Goal: Task Accomplishment & Management: Use online tool/utility

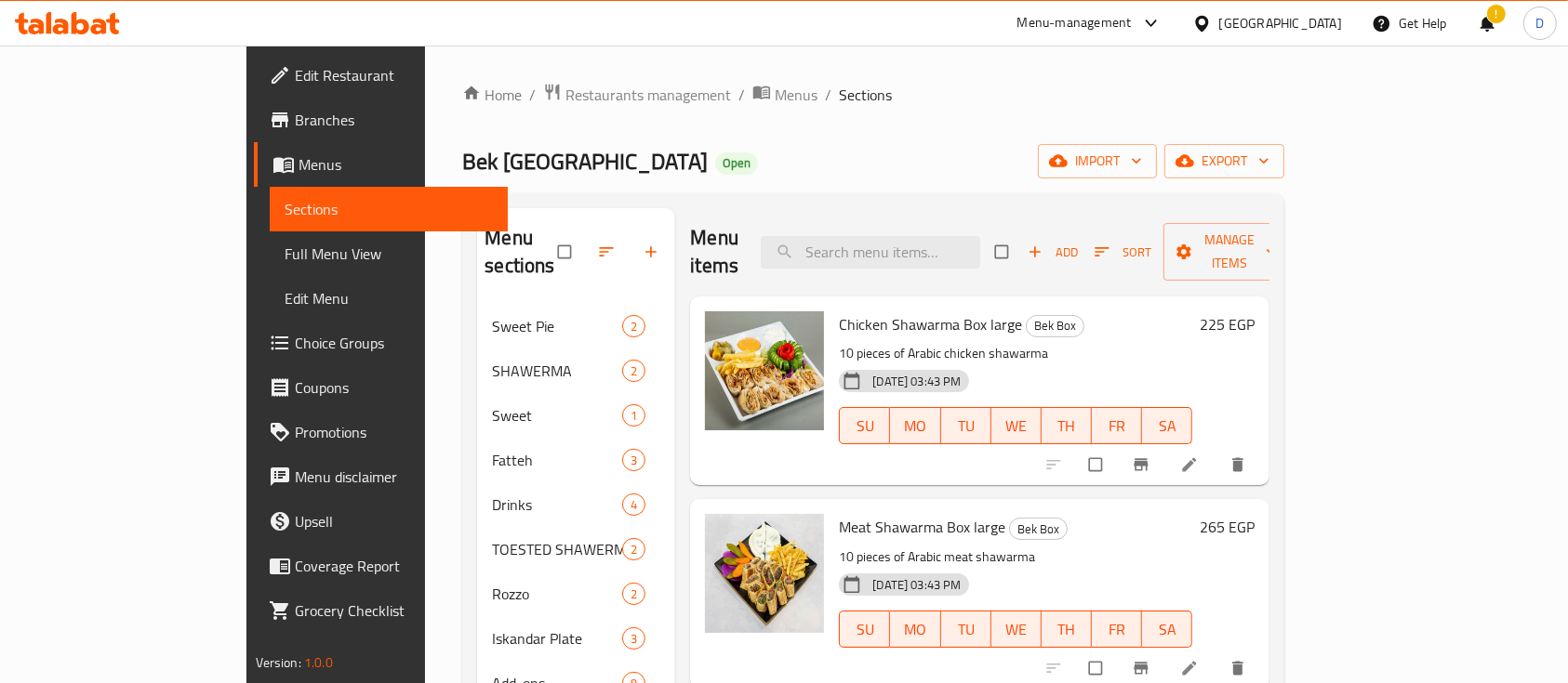
click at [1110, 430] on div "[DATE] 03:43 PM SU MO TU WE TH FR SA" at bounding box center [1015, 413] width 369 height 101
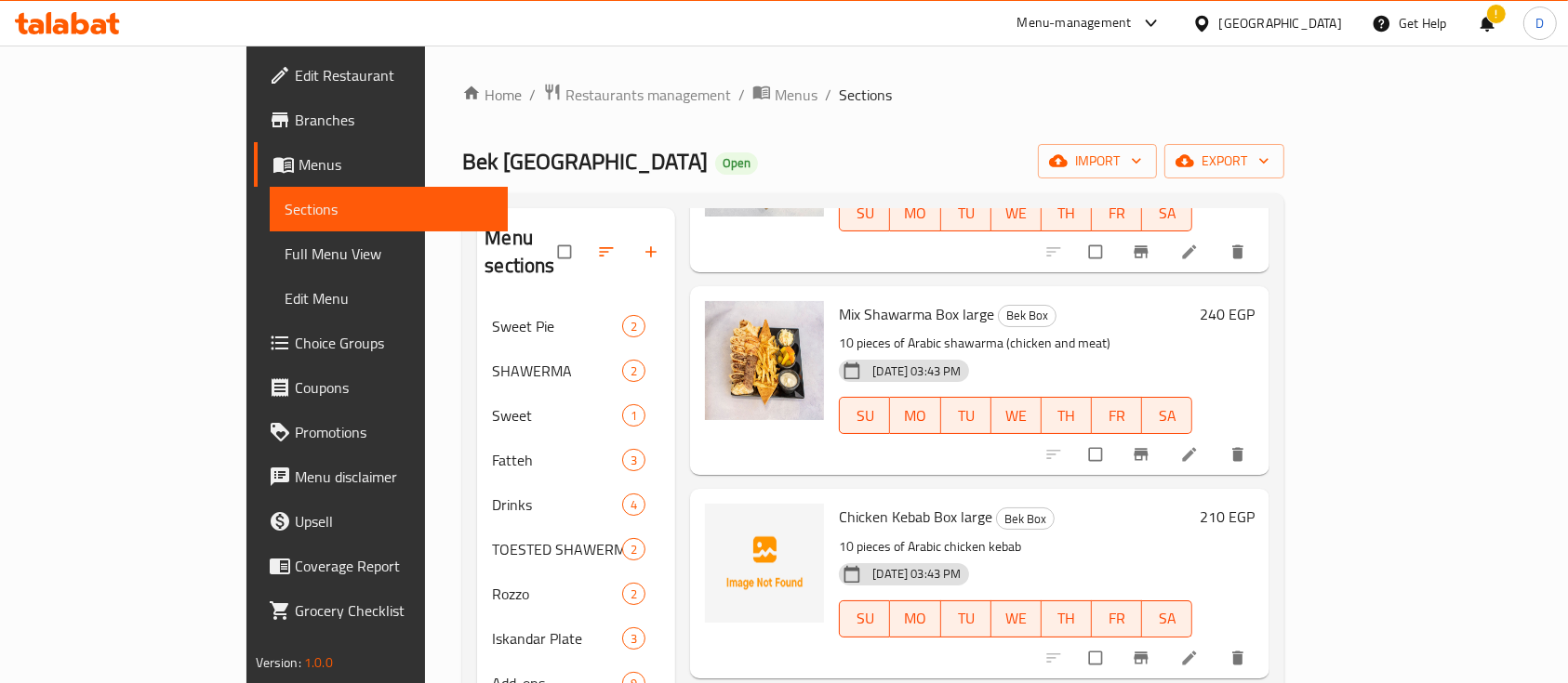
scroll to position [481, 0]
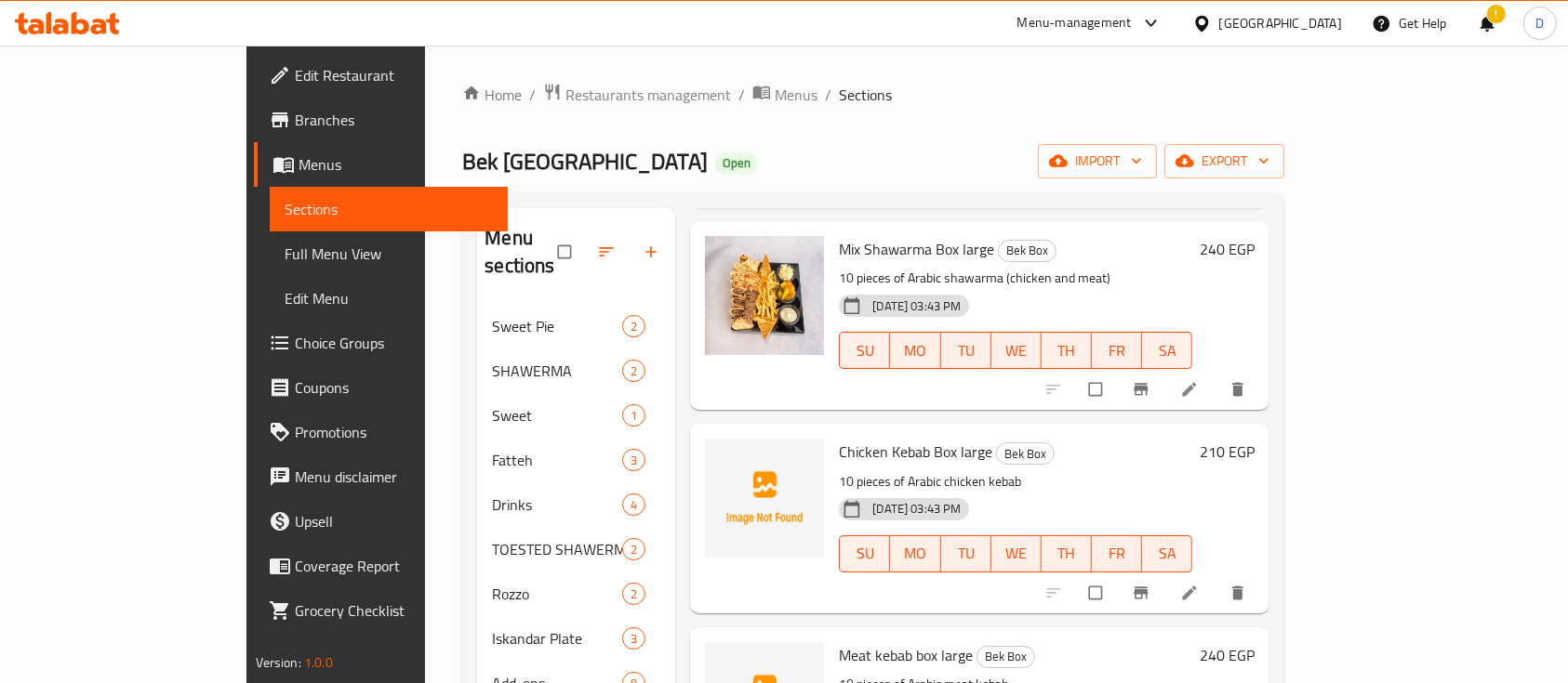
click at [884, 438] on span "Chicken Kebab Box large" at bounding box center [916, 452] width 153 height 28
copy h6 "Chicken Kebab Box large"
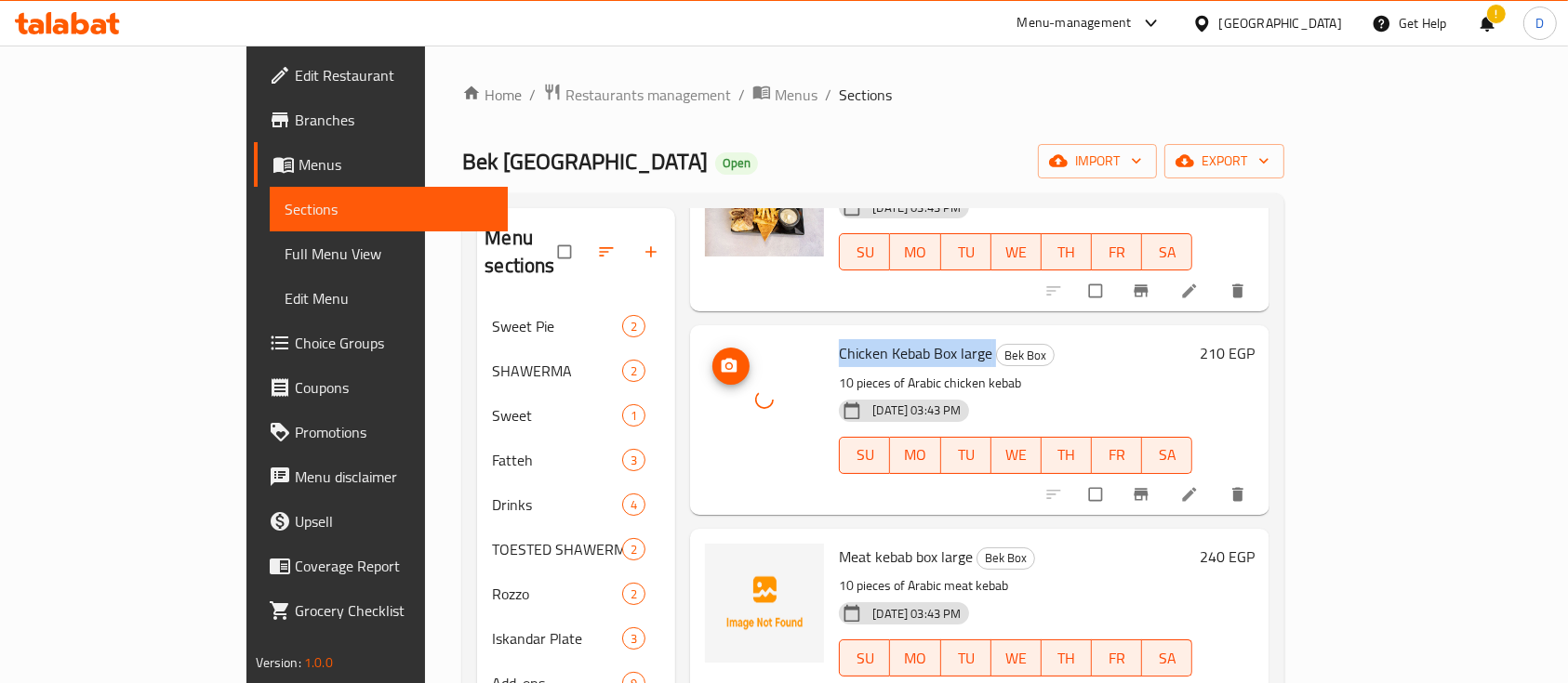
scroll to position [729, 0]
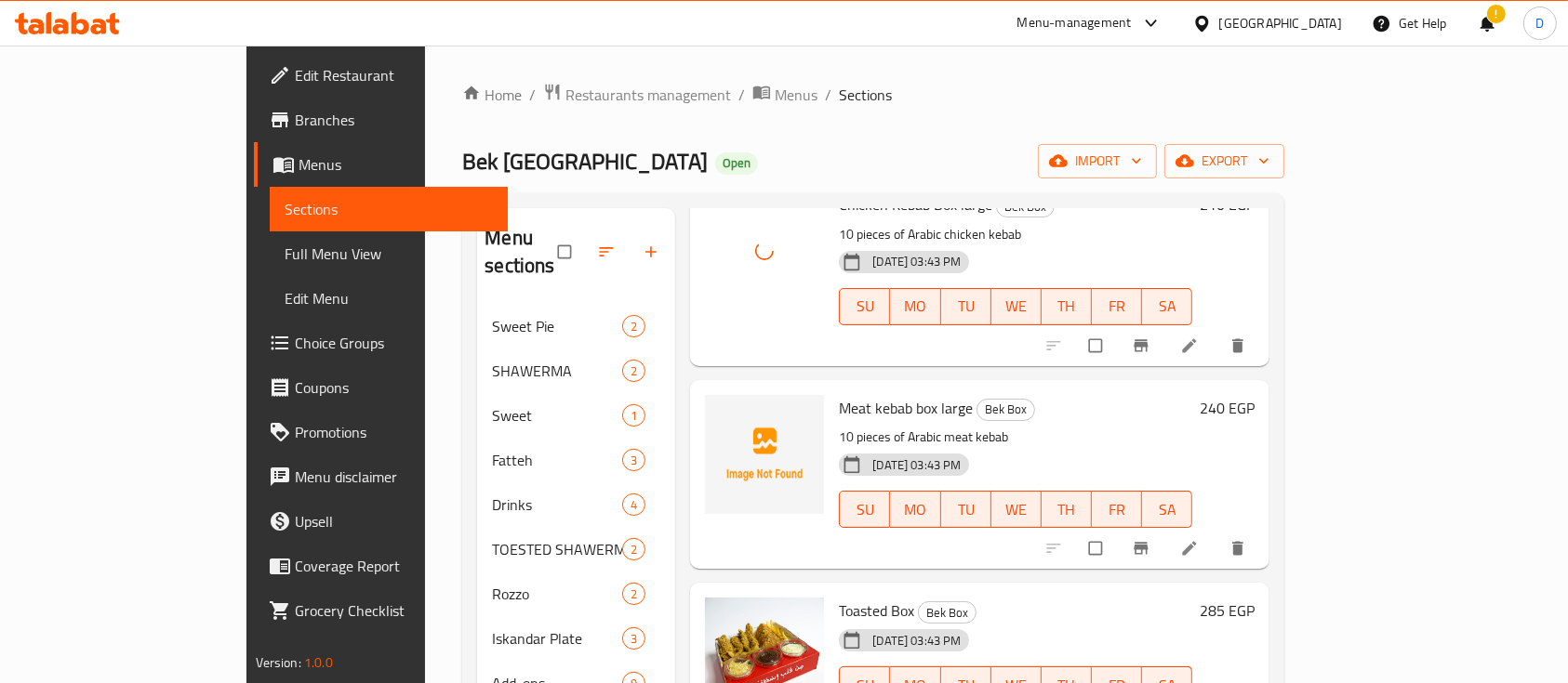
click at [858, 394] on span "Meat kebab box large" at bounding box center [905, 408] width 133 height 28
copy h6 "Meat kebab box large"
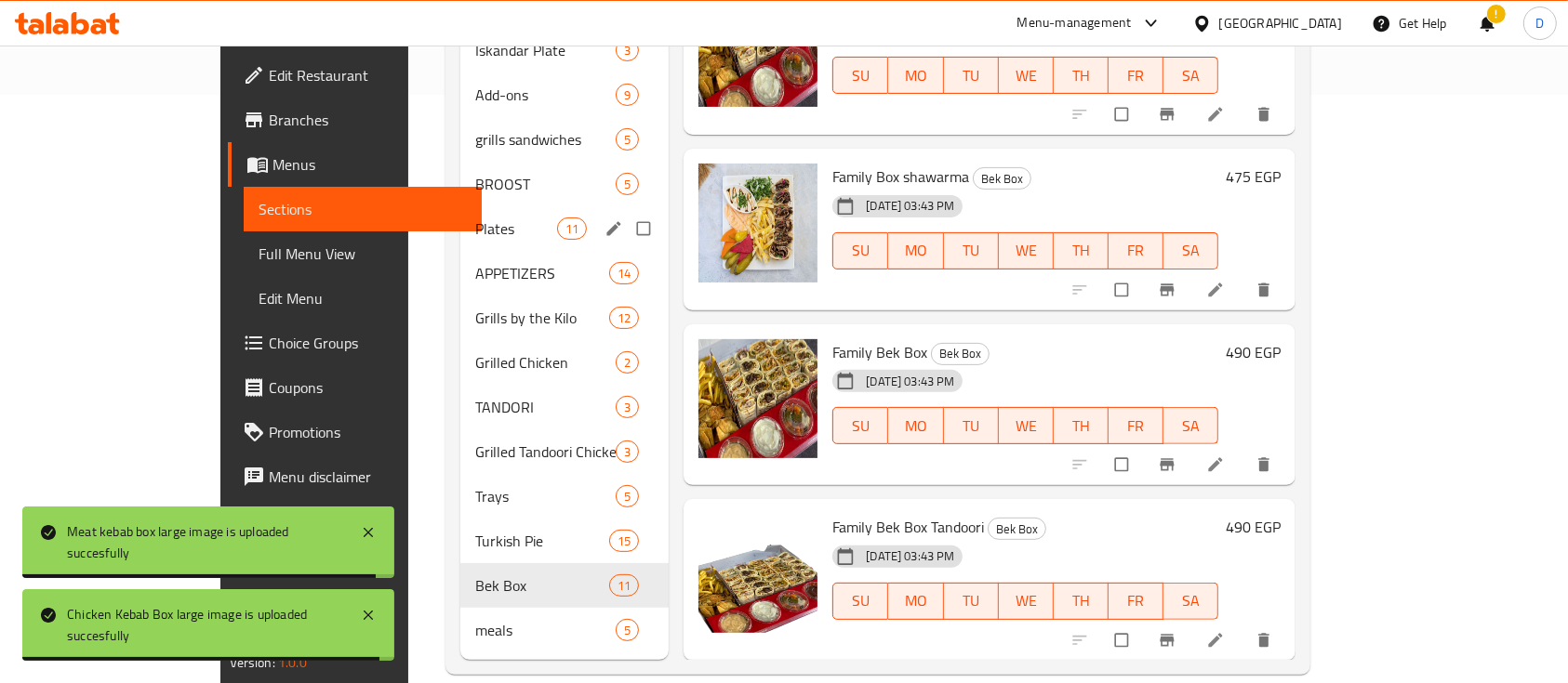
scroll to position [0, 0]
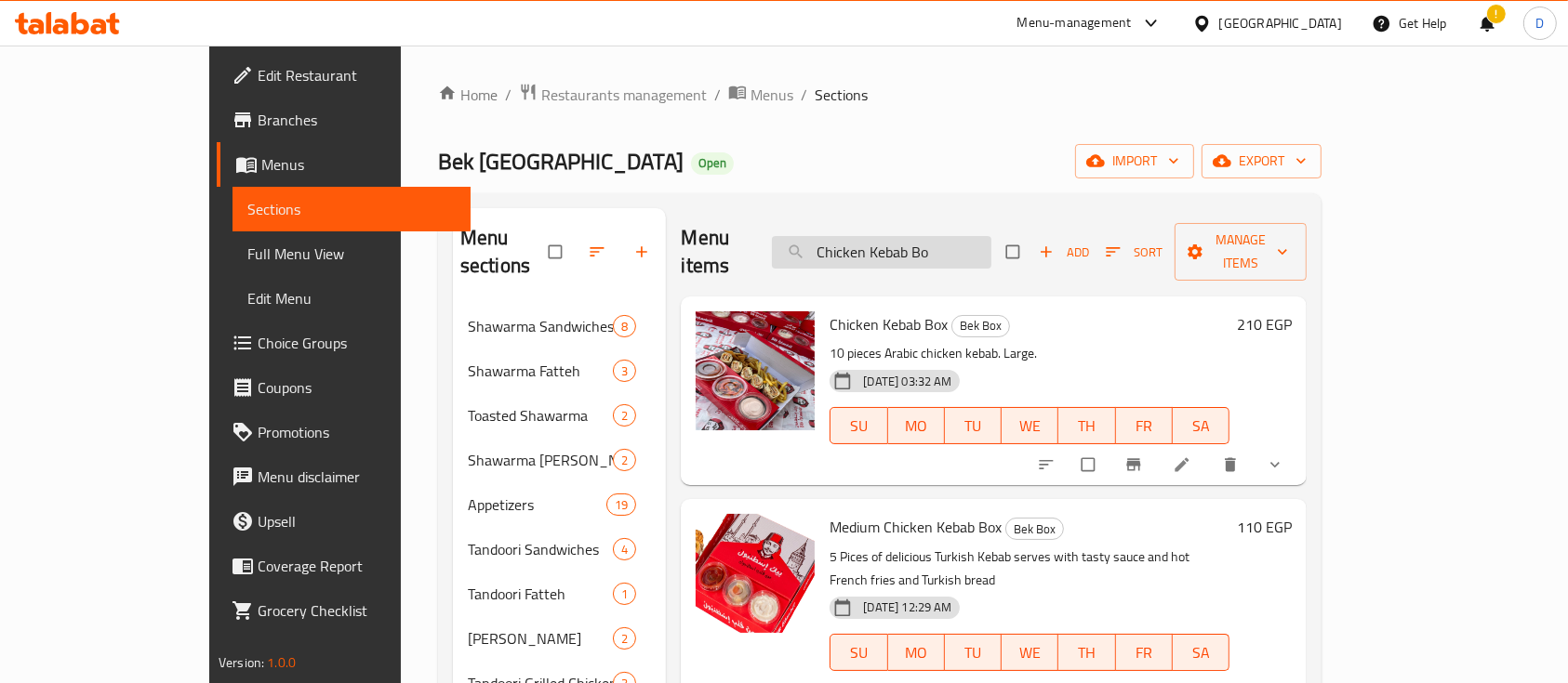
click at [991, 236] on input "Chicken Kebab Bo" at bounding box center [881, 252] width 219 height 33
paste input "x large"
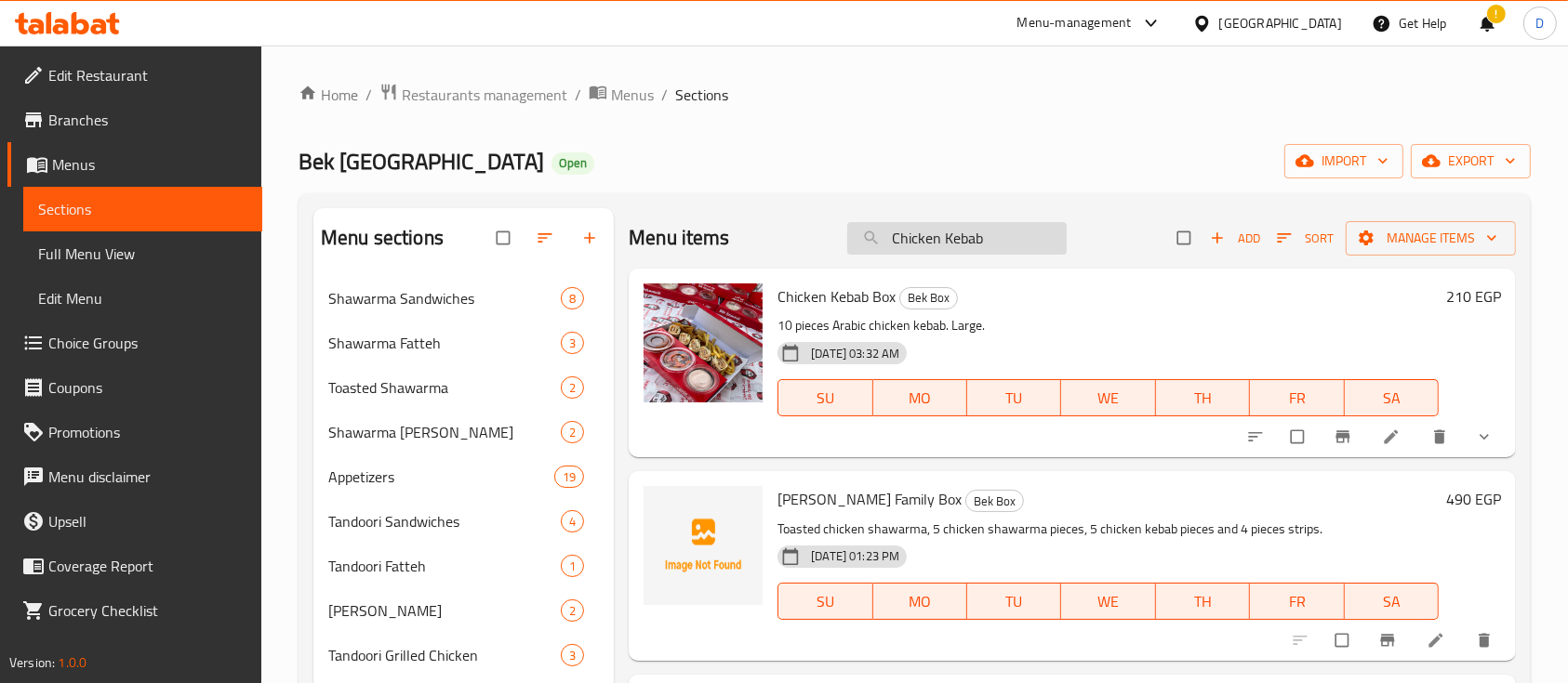
click at [972, 242] on input "Chicken Kebab" at bounding box center [957, 238] width 219 height 33
paste input "Meat kebab box large"
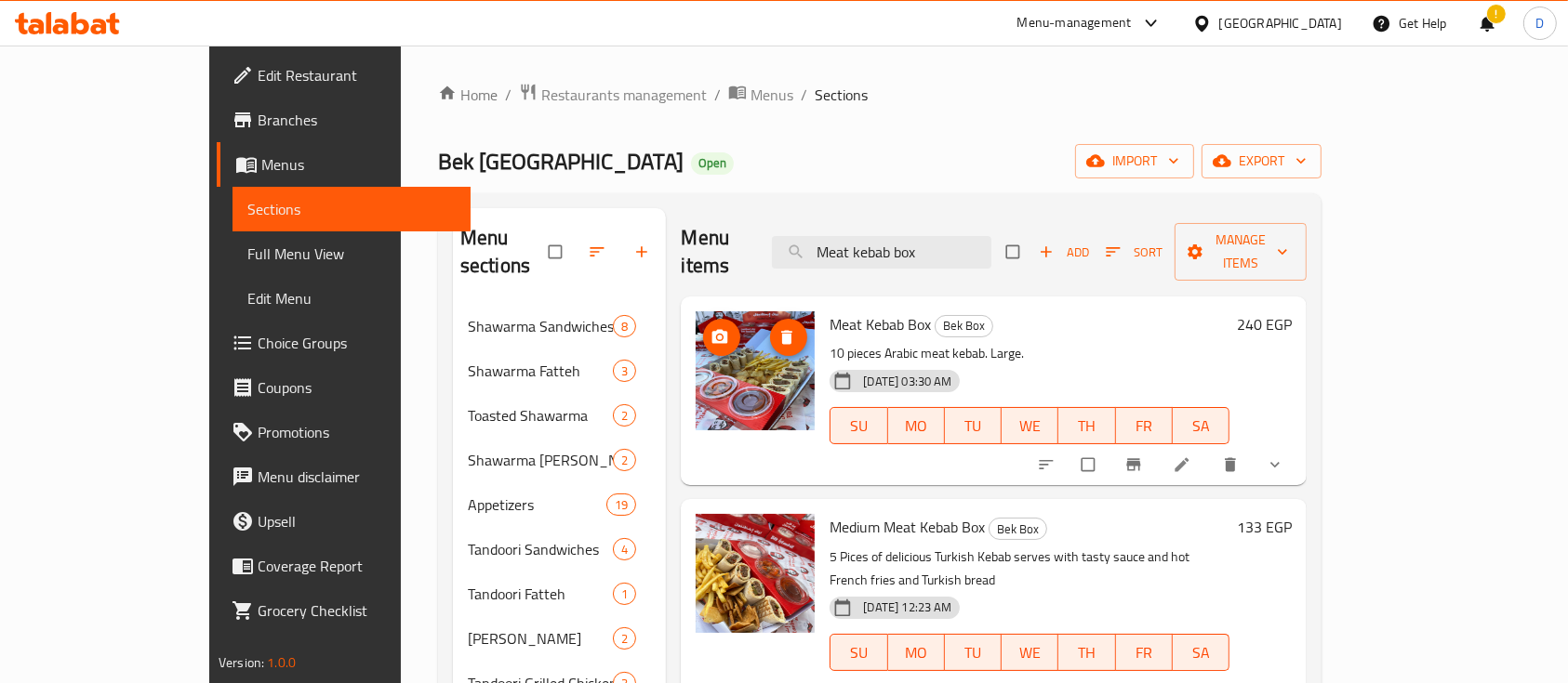
type input "Meat kebab box"
